Goal: Task Accomplishment & Management: Use online tool/utility

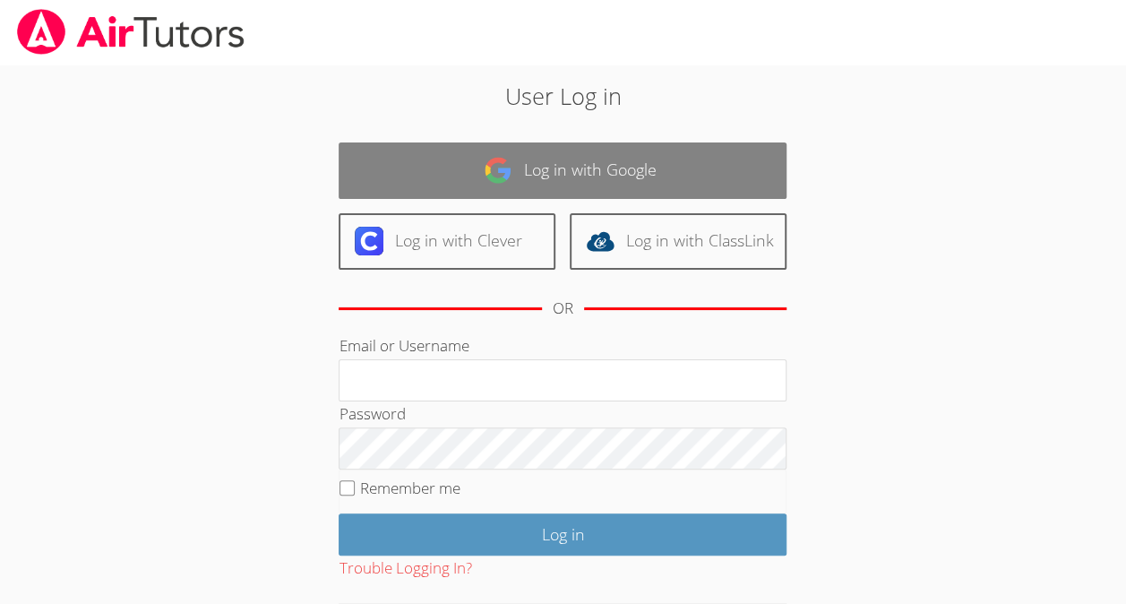
click at [499, 184] on img at bounding box center [498, 170] width 29 height 29
click at [550, 185] on link "Log in with Google" at bounding box center [563, 170] width 448 height 56
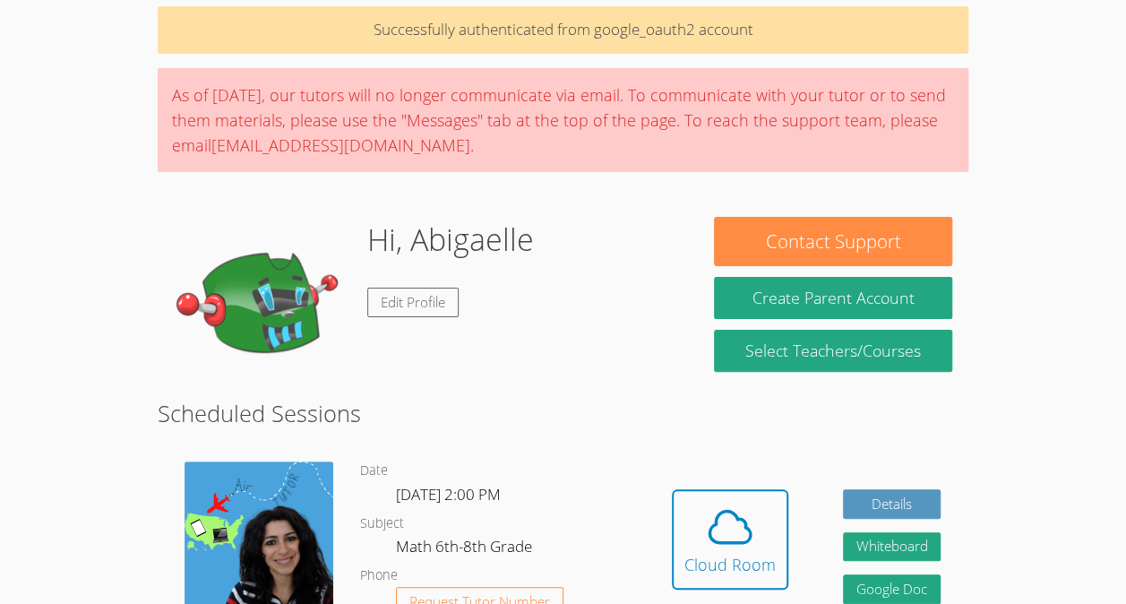
scroll to position [116, 0]
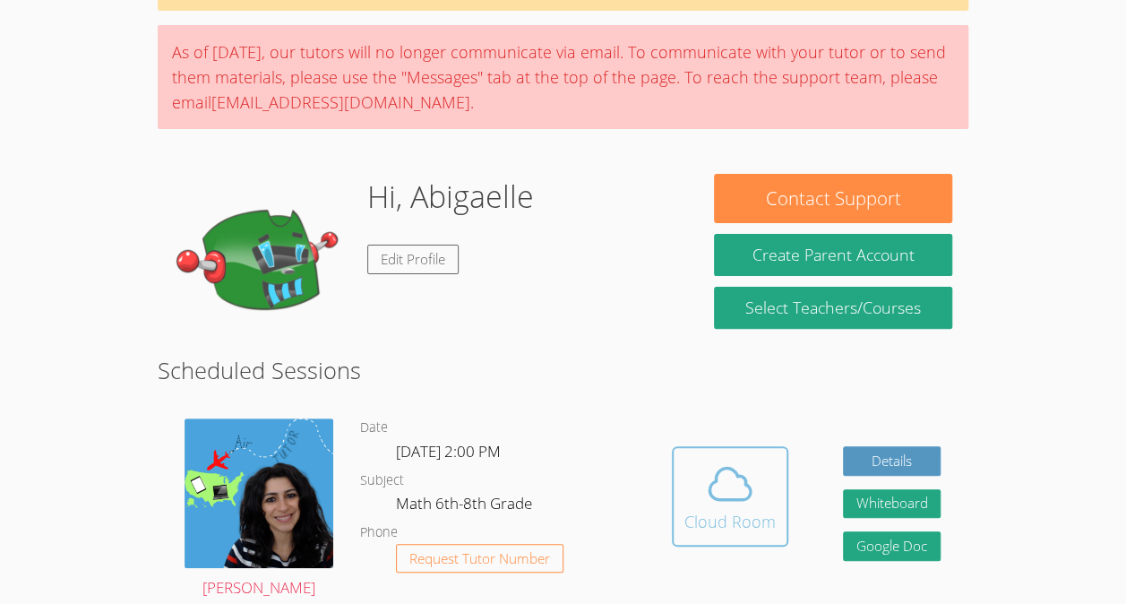
click at [729, 500] on icon at bounding box center [729, 483] width 41 height 31
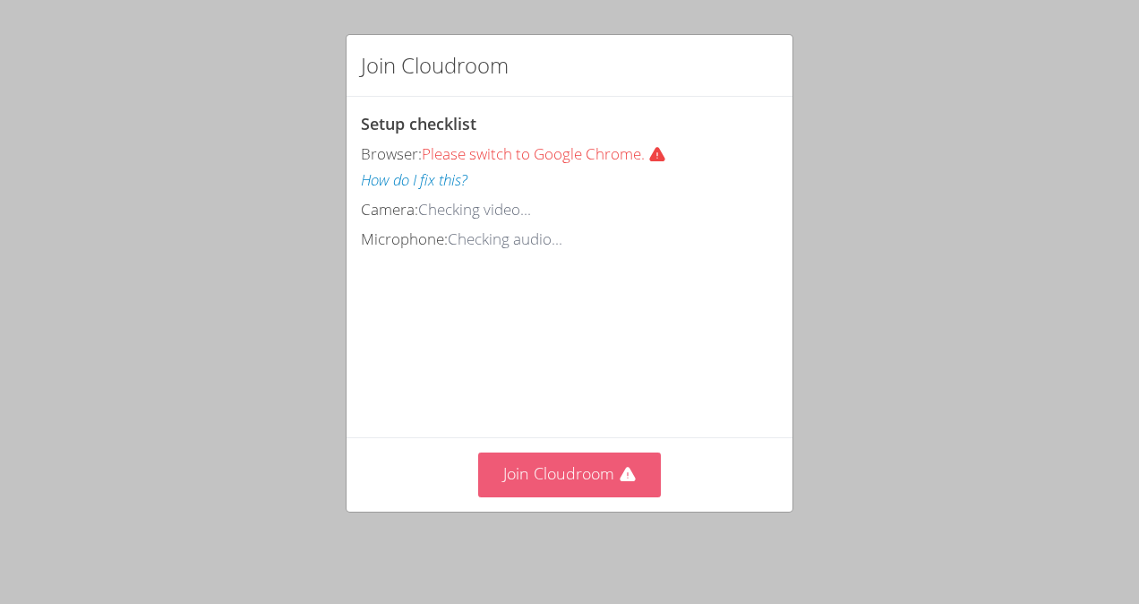
click at [566, 494] on button "Join Cloudroom" at bounding box center [570, 474] width 184 height 44
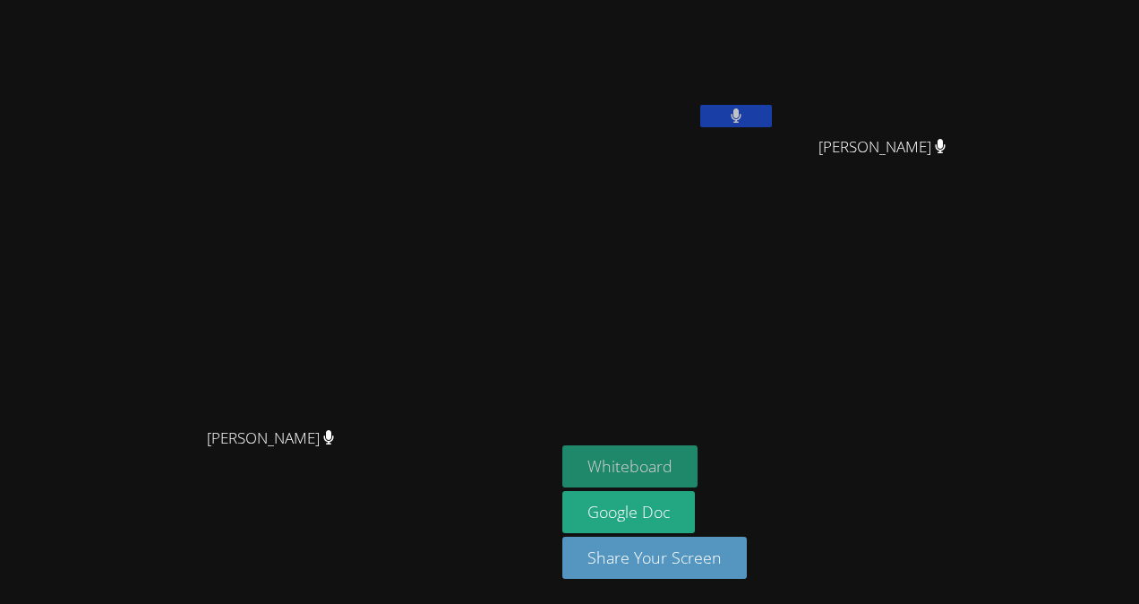
click at [698, 477] on button "Whiteboard" at bounding box center [630, 466] width 135 height 42
